Goal: Task Accomplishment & Management: Manage account settings

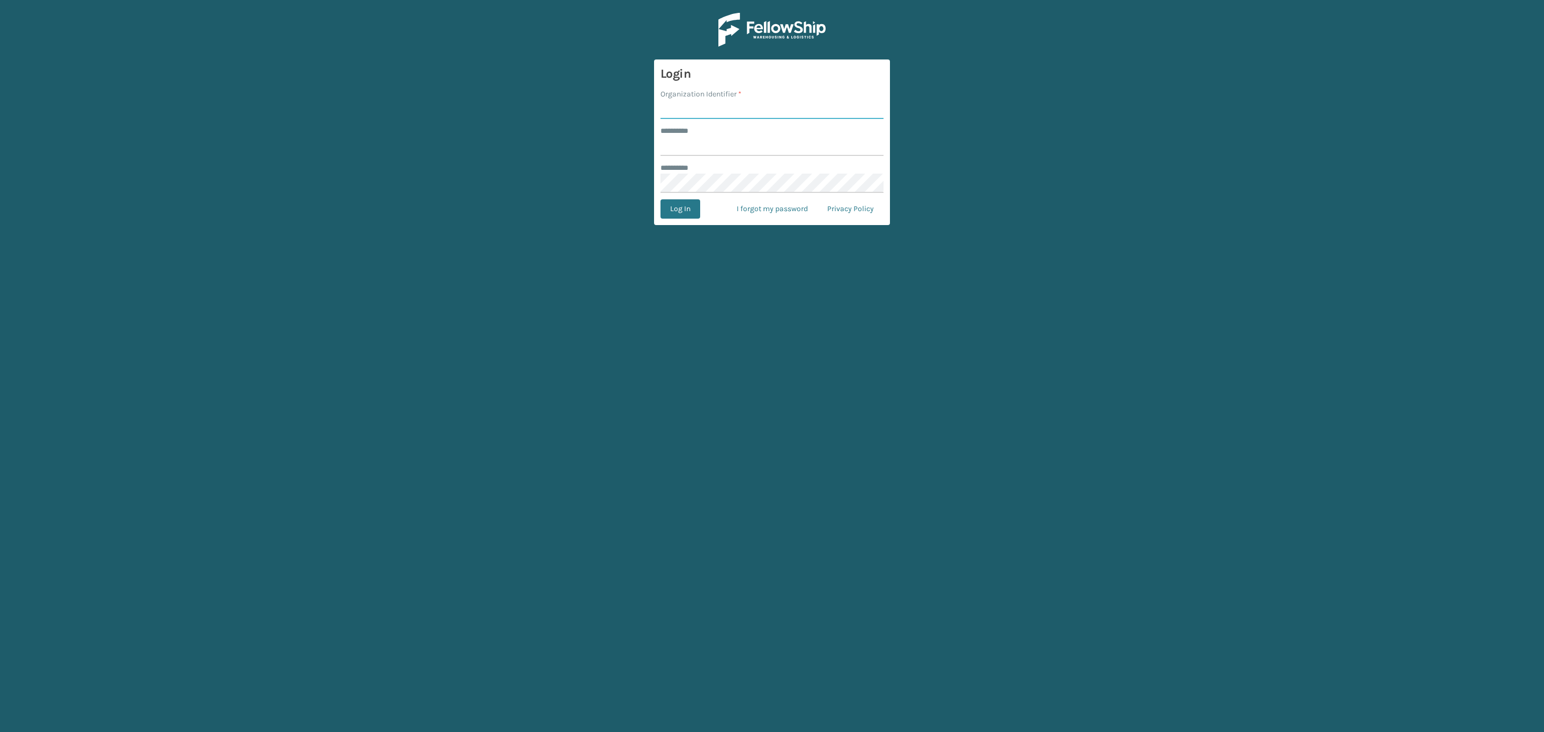
click at [661, 199] on button "Log In" at bounding box center [681, 208] width 40 height 19
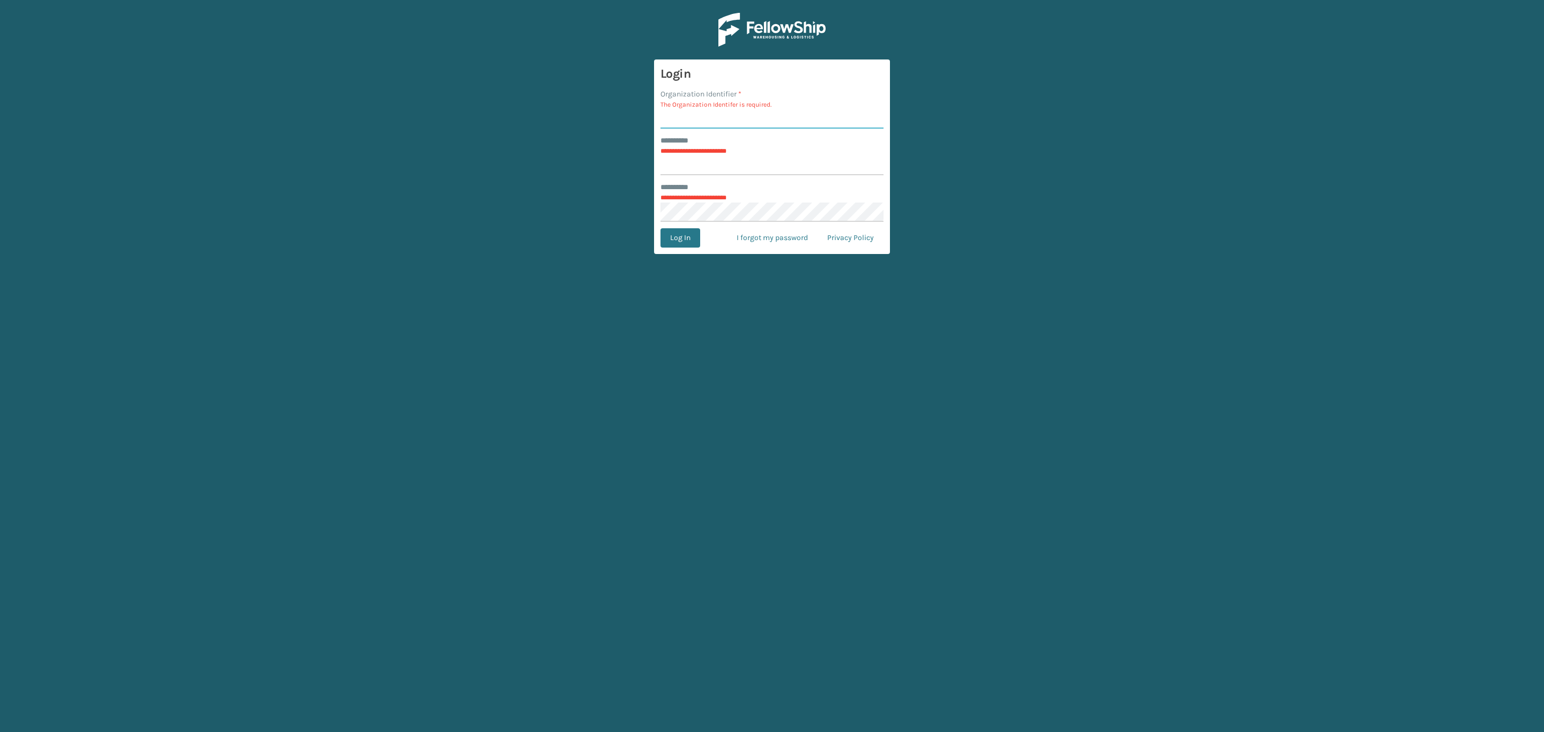
click at [684, 117] on input "Organization Identifier *" at bounding box center [772, 118] width 223 height 19
type input "SleepGeekz"
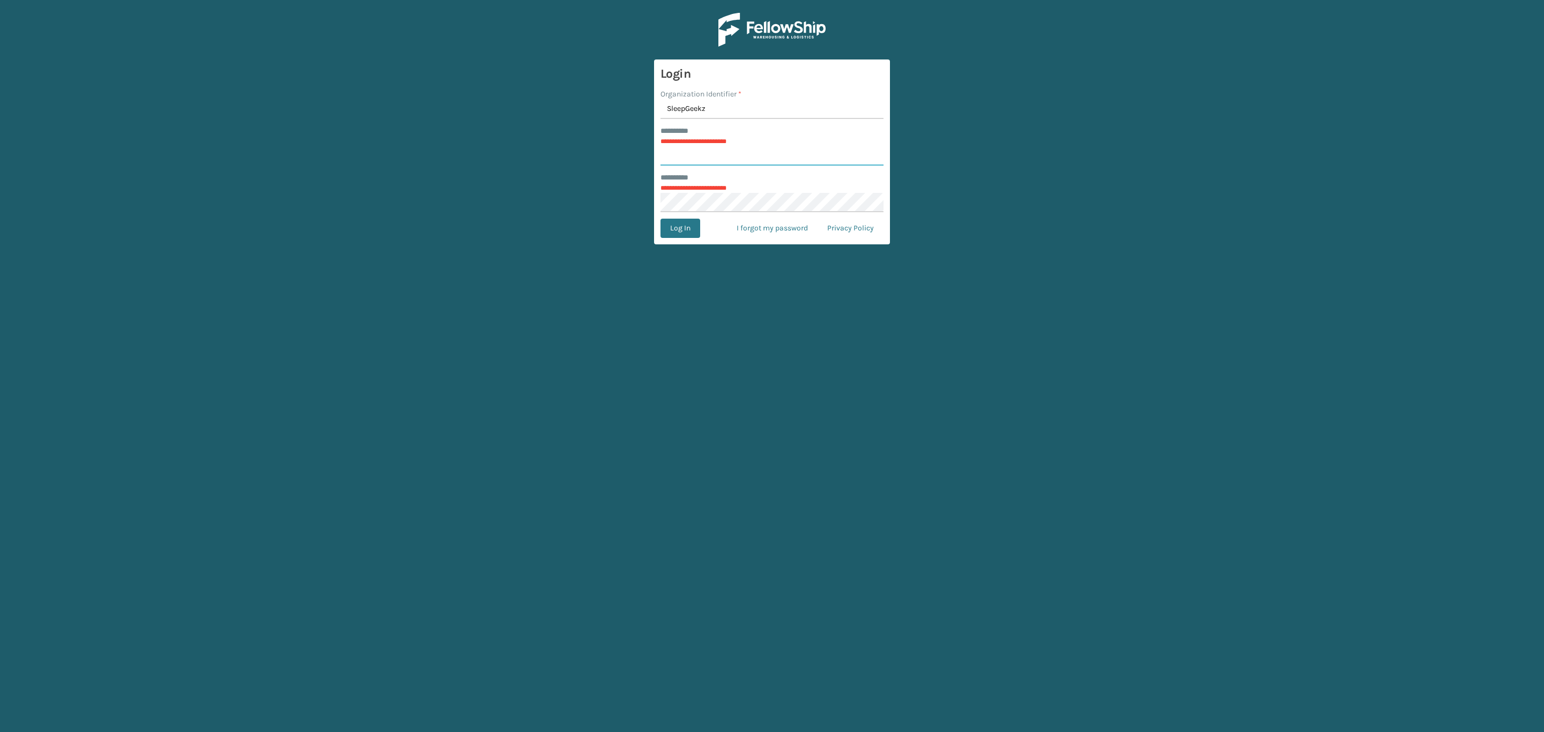
click at [722, 154] on input "******** *" at bounding box center [772, 155] width 223 height 19
type input "*****"
click at [679, 197] on form "Login Organization Identifier * SleepGeekz ******** * ***** ******** * Log In I…" at bounding box center [772, 143] width 236 height 166
click at [683, 201] on button "Log In" at bounding box center [681, 208] width 40 height 19
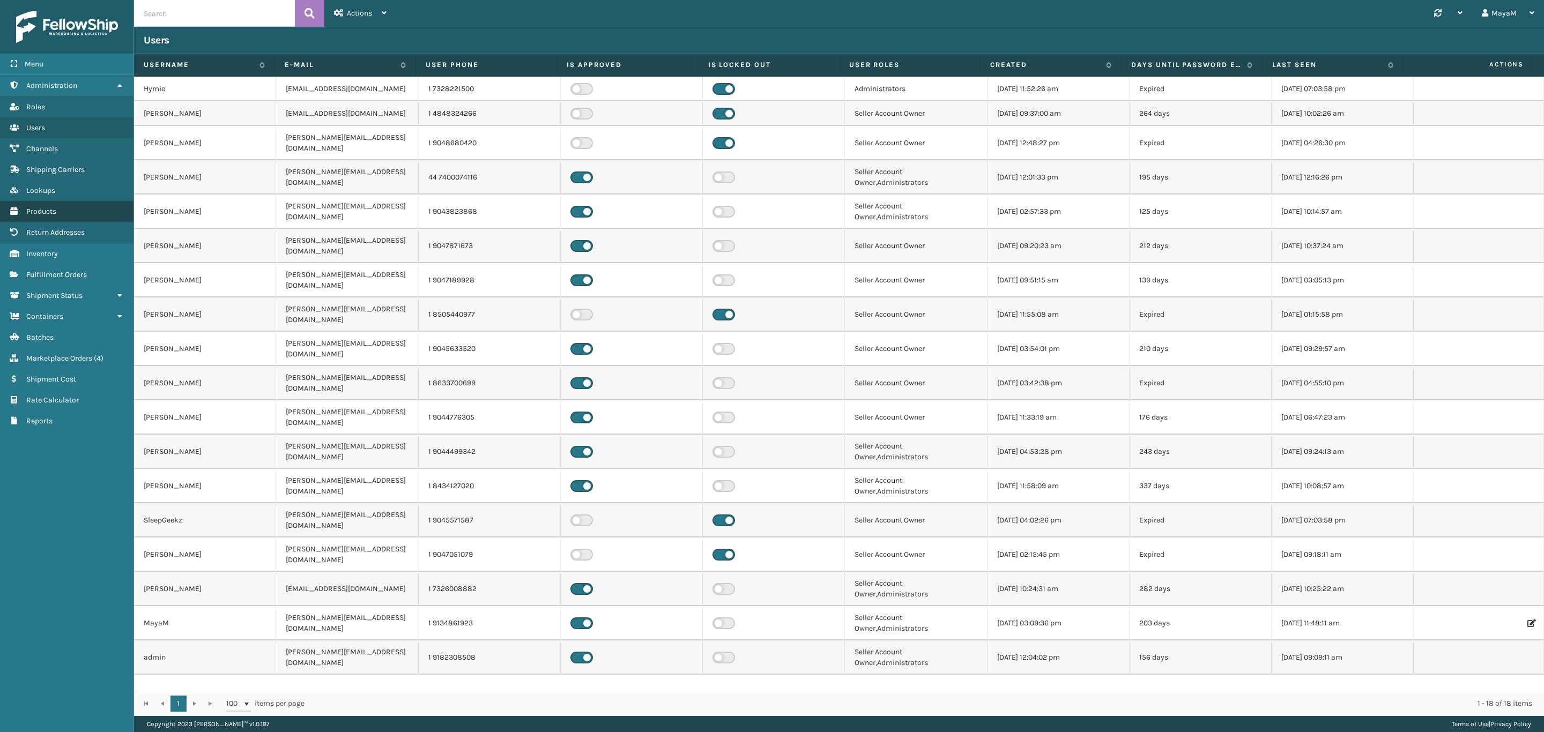
click at [79, 216] on link "Products" at bounding box center [67, 211] width 134 height 21
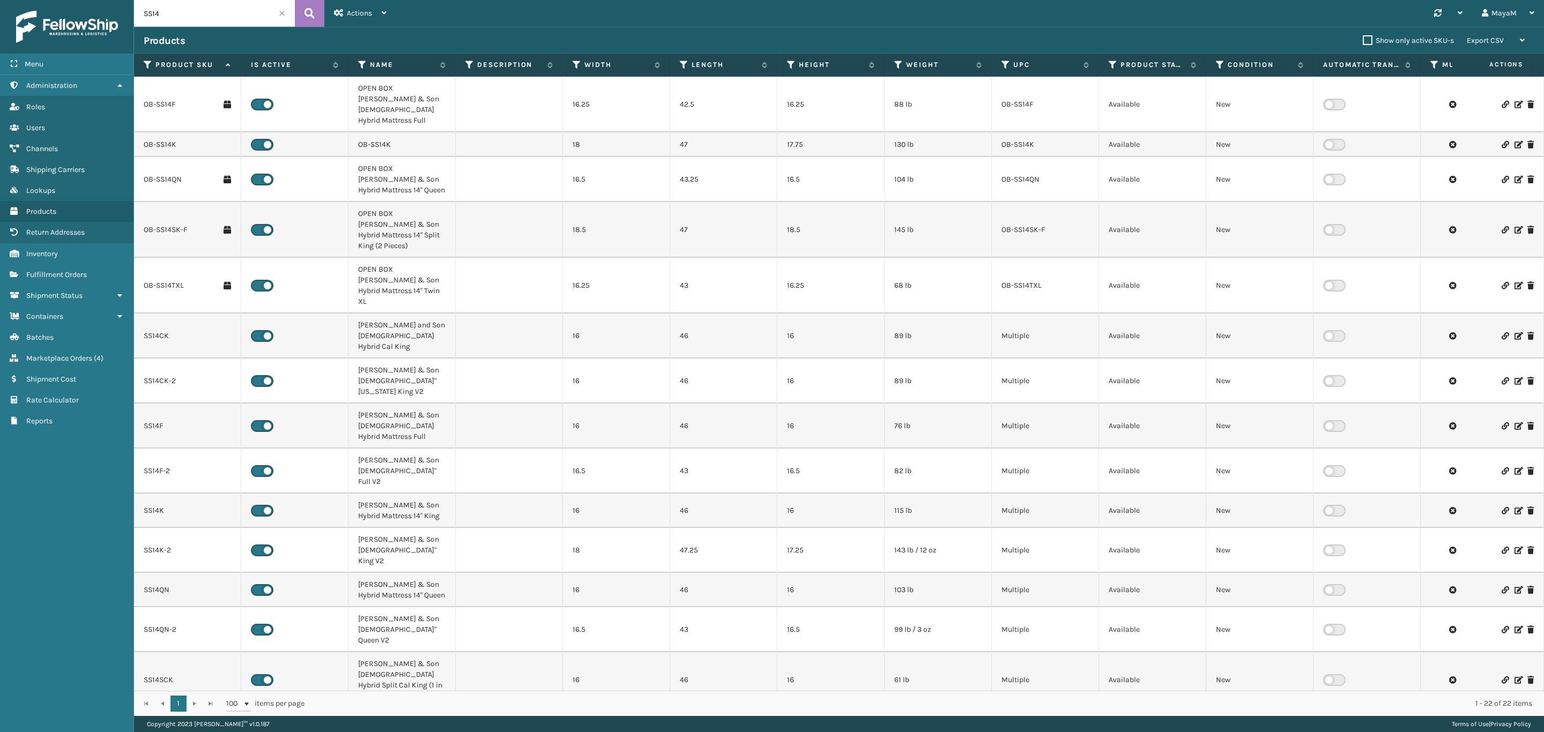
click at [177, 23] on input "SS14" at bounding box center [214, 13] width 161 height 27
paste input "CELRVSHQN8"
click at [307, 17] on icon at bounding box center [310, 13] width 10 height 16
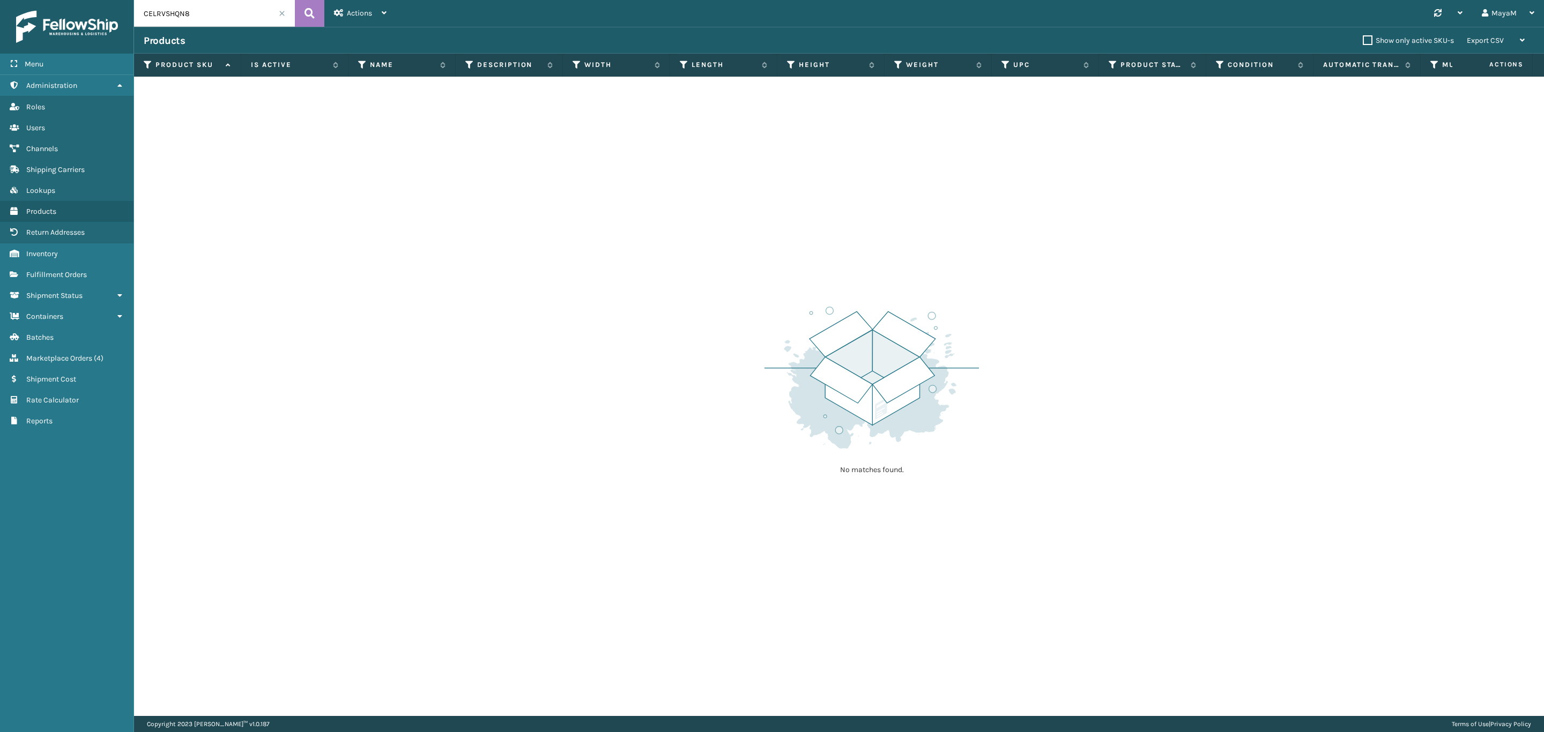
click at [175, 21] on input "CELRVSHQN8" at bounding box center [214, 13] width 161 height 27
type input "GEN-[PERSON_NAME]"
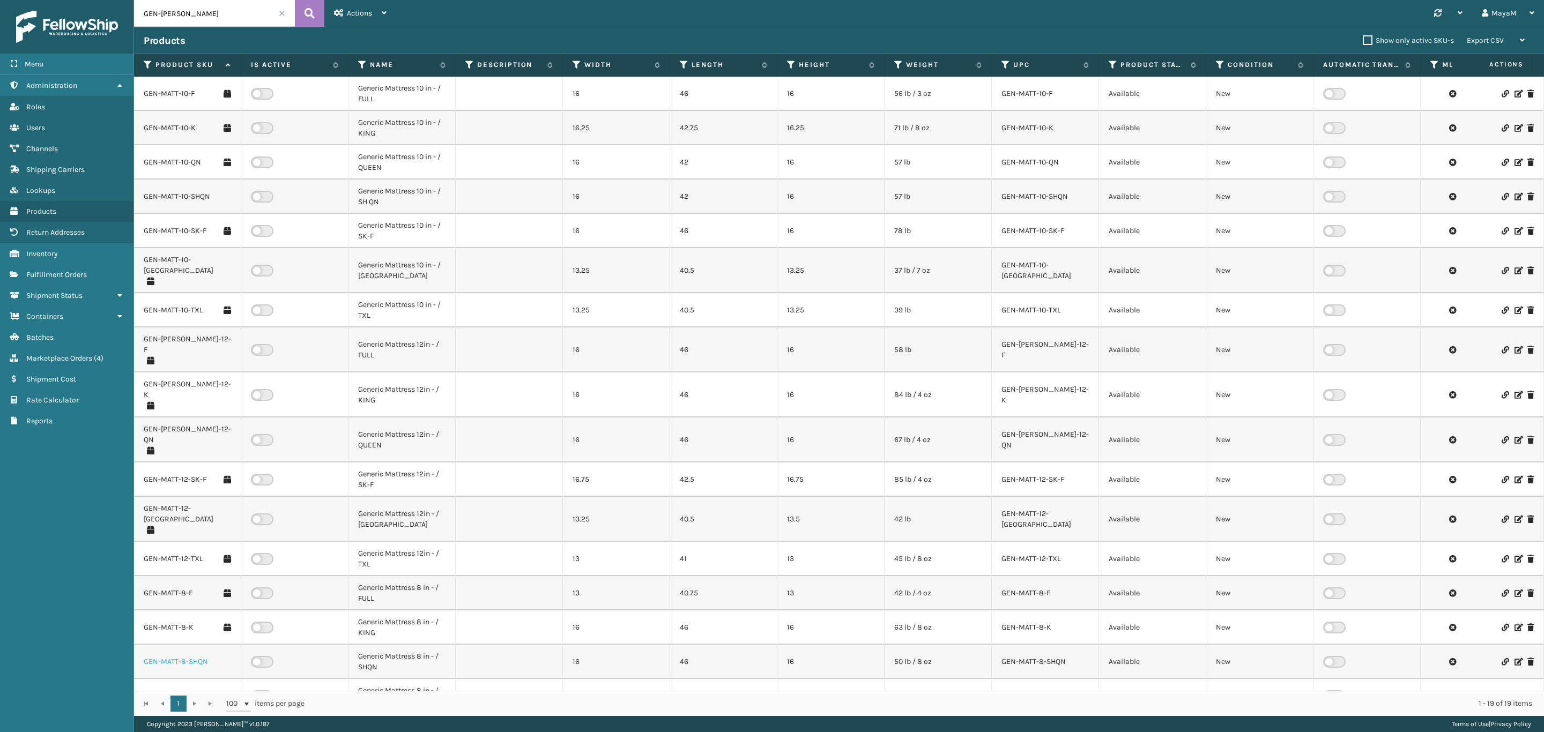
click at [169, 657] on link "GEN-MATT-8-SHQN" at bounding box center [176, 662] width 64 height 11
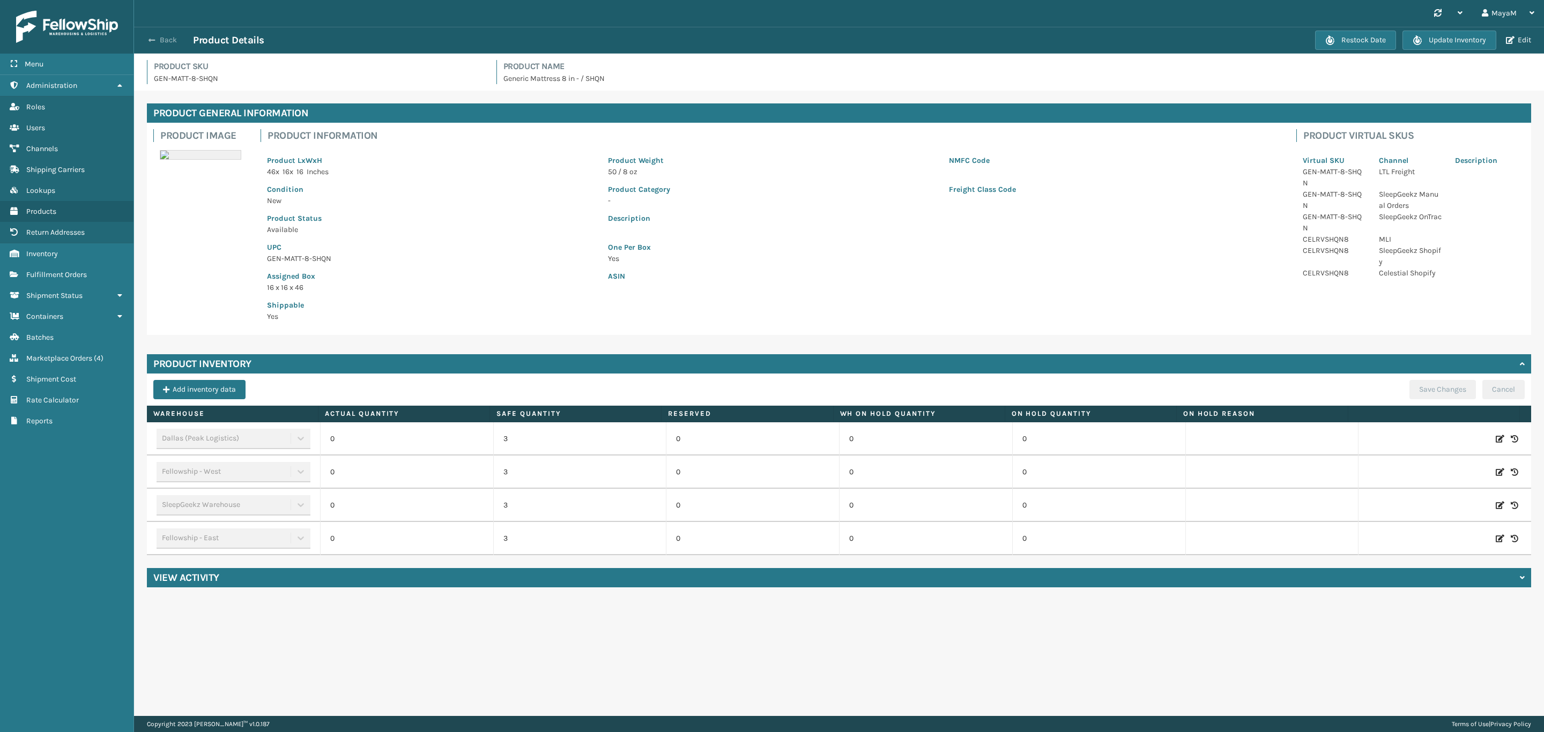
click at [168, 40] on button "Back" at bounding box center [168, 40] width 49 height 10
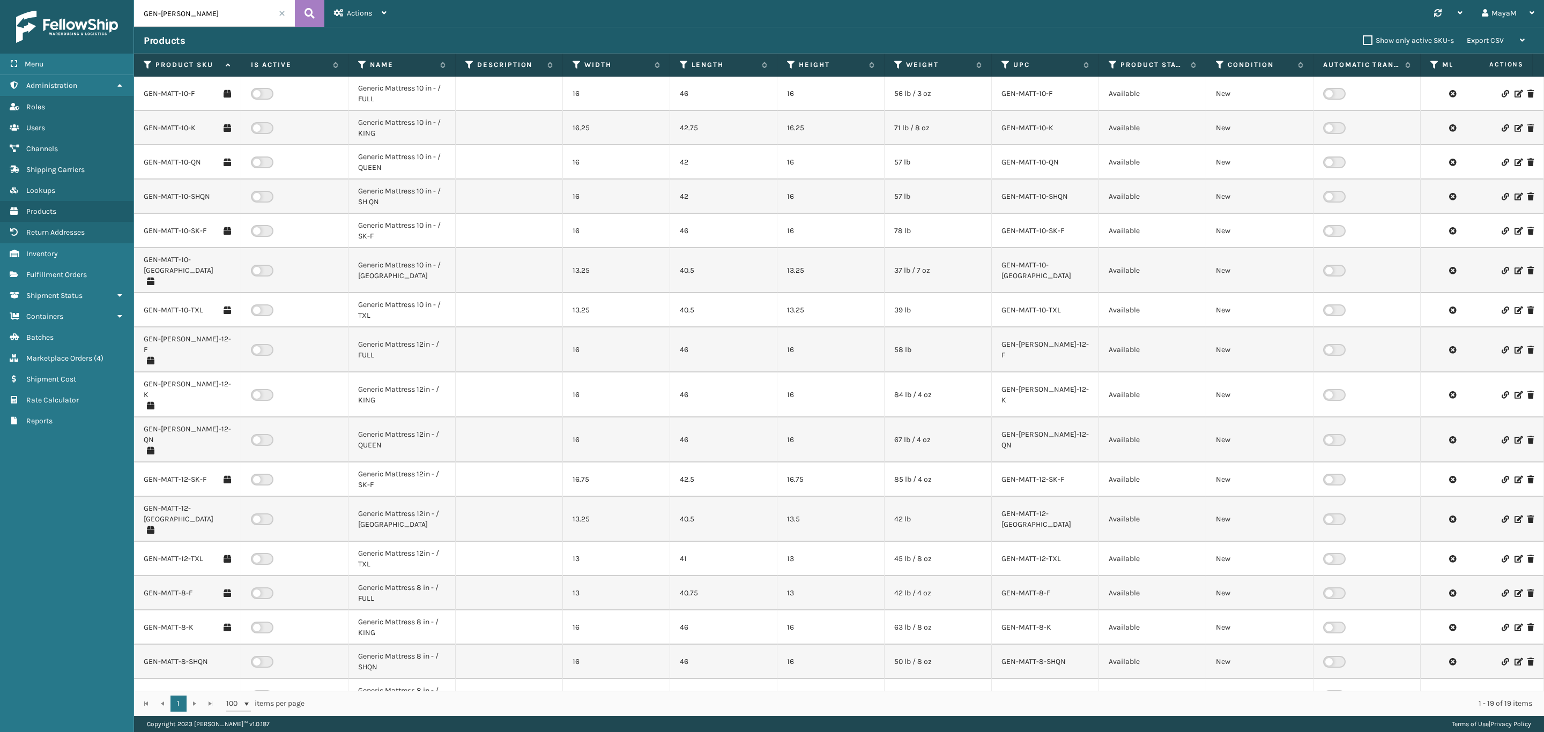
click at [256, 656] on label at bounding box center [262, 662] width 23 height 12
click at [256, 656] on input "checkbox" at bounding box center [254, 659] width 7 height 7
checkbox input "false"
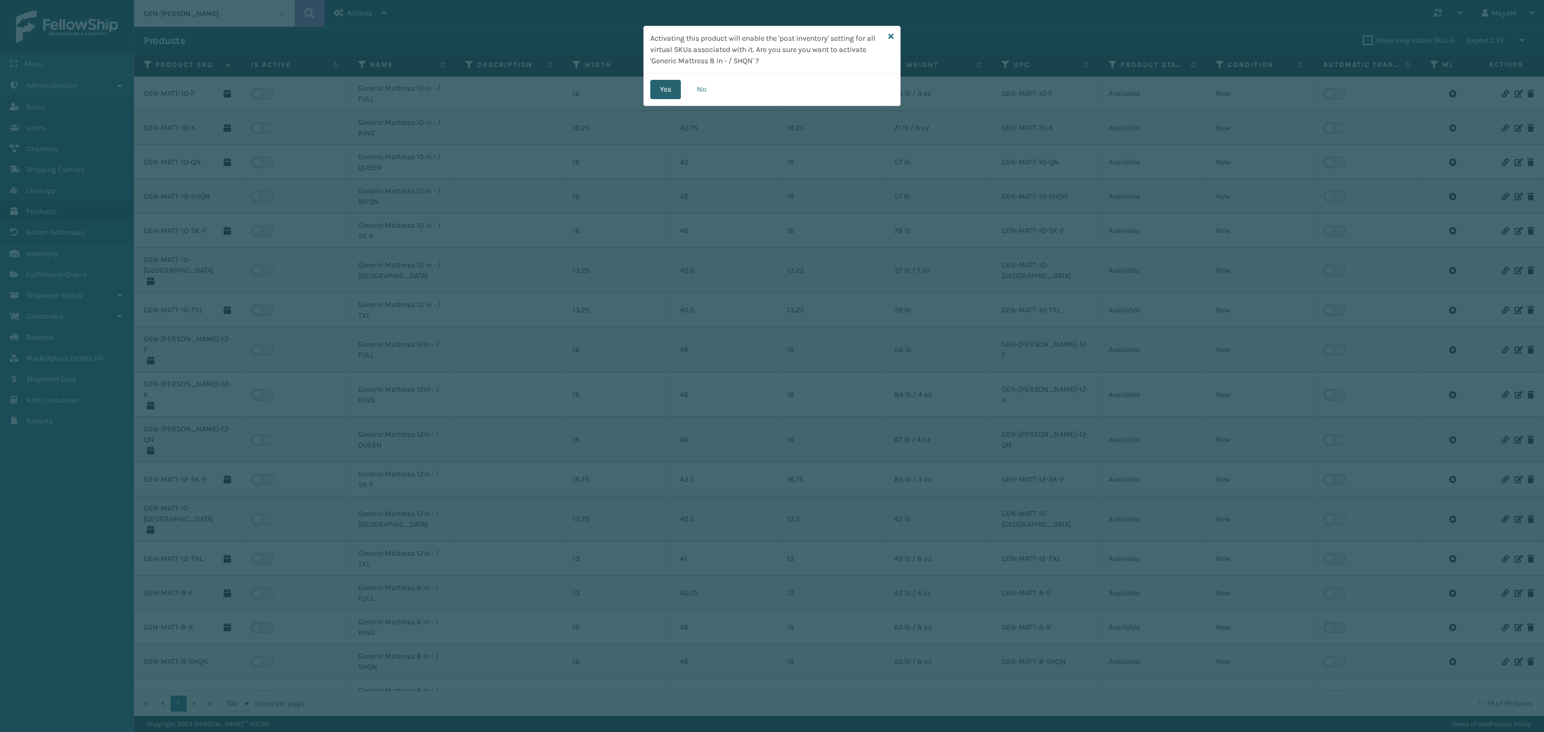
click at [675, 92] on button "Yes" at bounding box center [665, 89] width 31 height 19
